Goal: Information Seeking & Learning: Learn about a topic

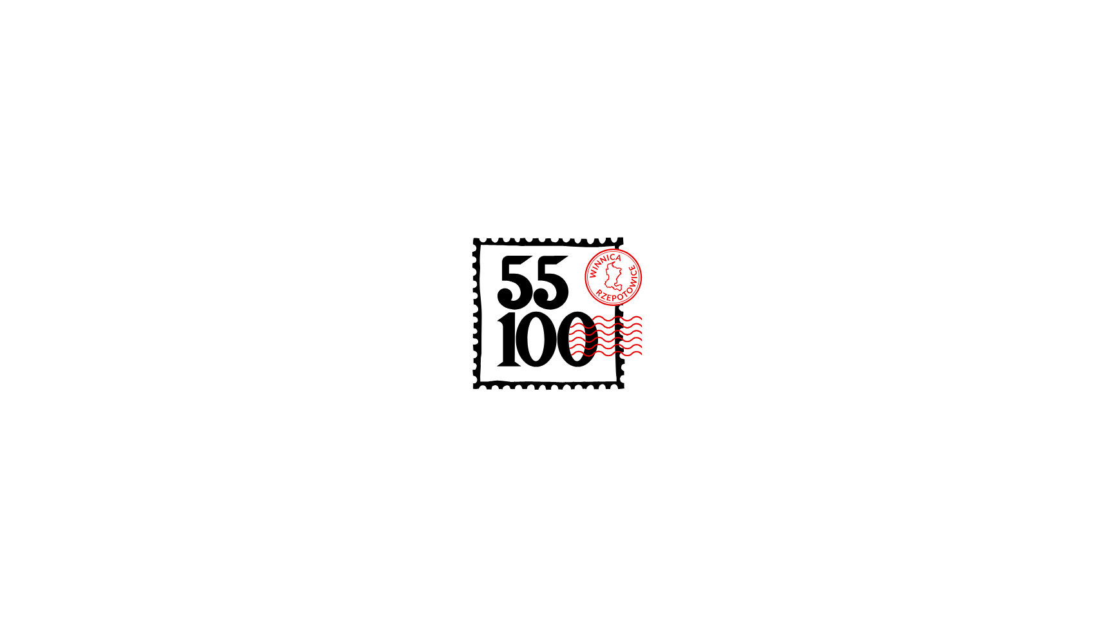
click at [590, 314] on icon at bounding box center [551, 317] width 206 height 206
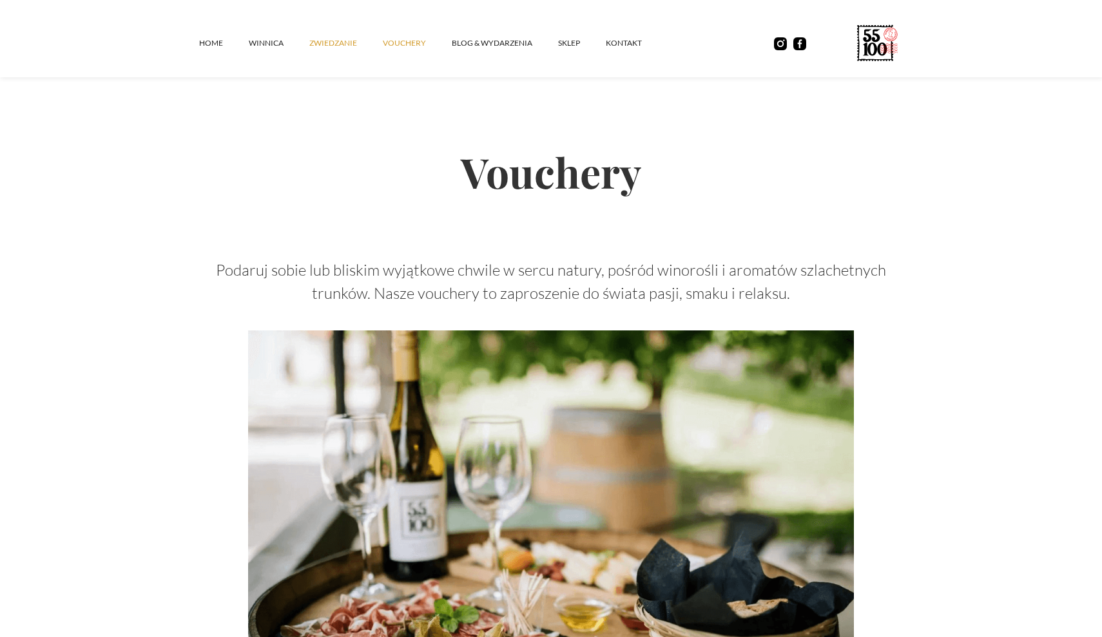
click at [343, 45] on link "ZWIEDZANIE" at bounding box center [345, 43] width 73 height 39
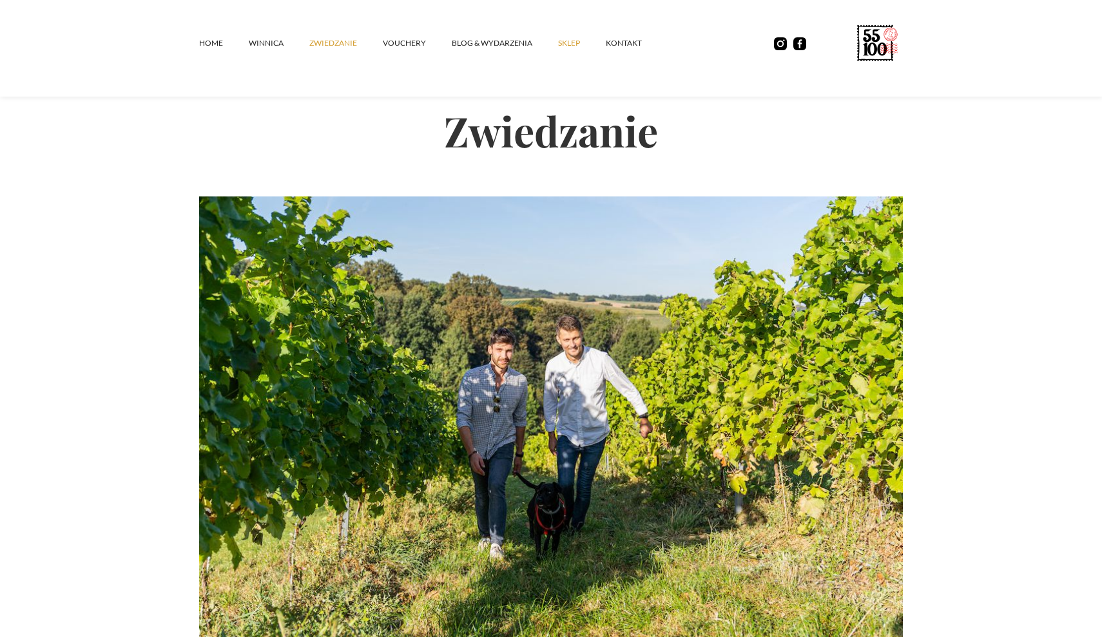
click at [570, 40] on link "SKLEP" at bounding box center [582, 43] width 48 height 39
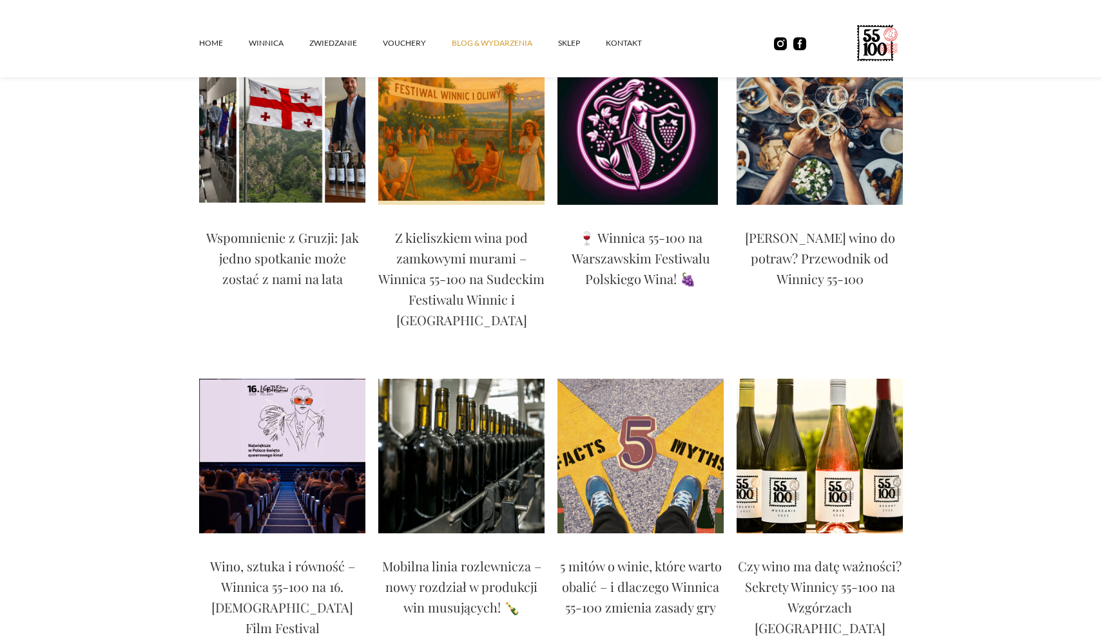
scroll to position [223, 0]
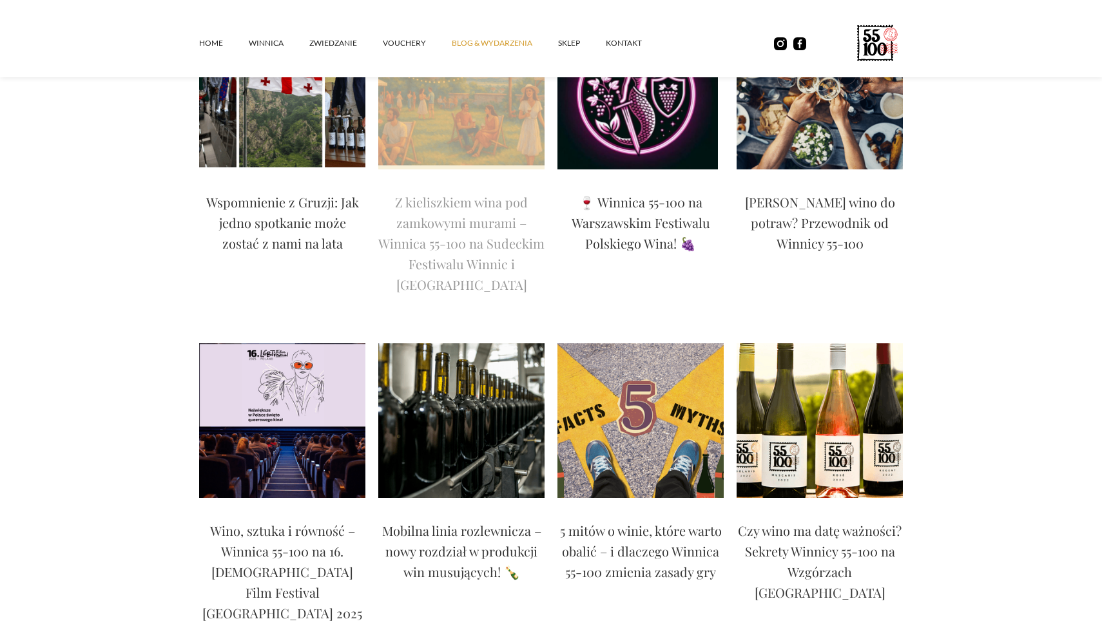
click at [464, 200] on p "Z kieliszkiem wina pod zamkowymi murami – Winnica 55-100 na Sudeckim Festiwalu …" at bounding box center [461, 243] width 166 height 103
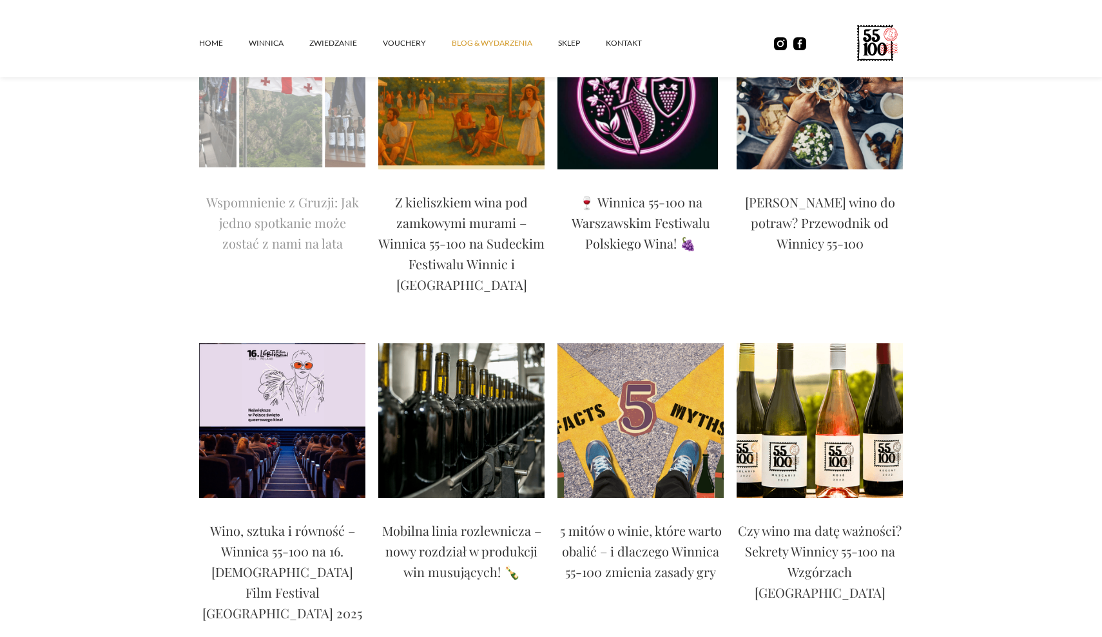
click at [307, 210] on p "Wspomnienie z Gruzji: Jak jedno spotkanie może zostać z nami na lata" at bounding box center [282, 223] width 166 height 62
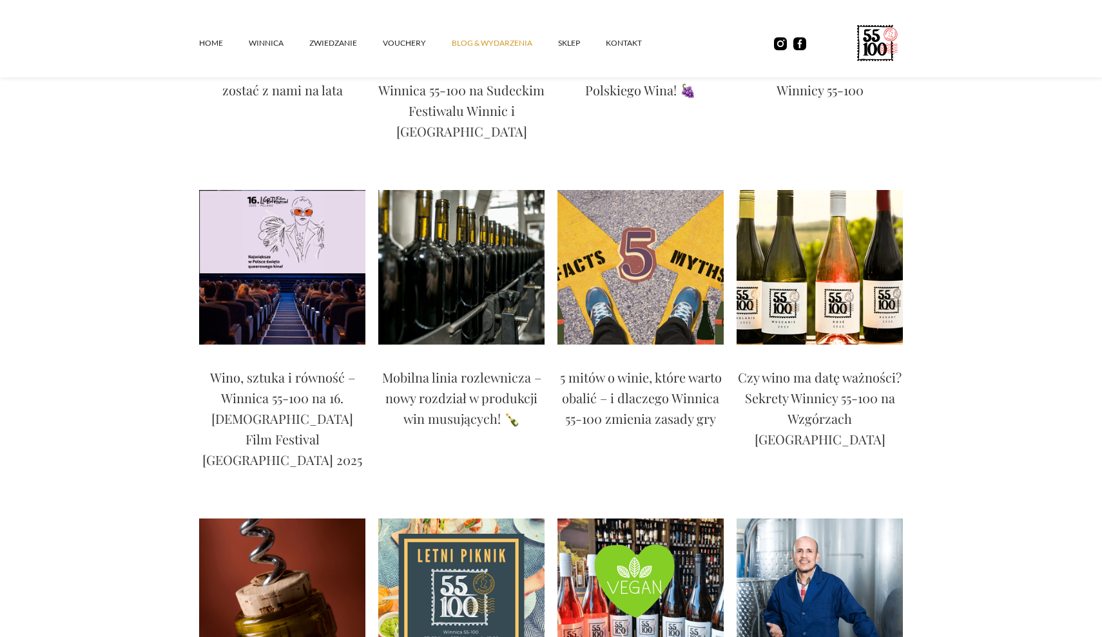
scroll to position [474, 0]
